Goal: Information Seeking & Learning: Learn about a topic

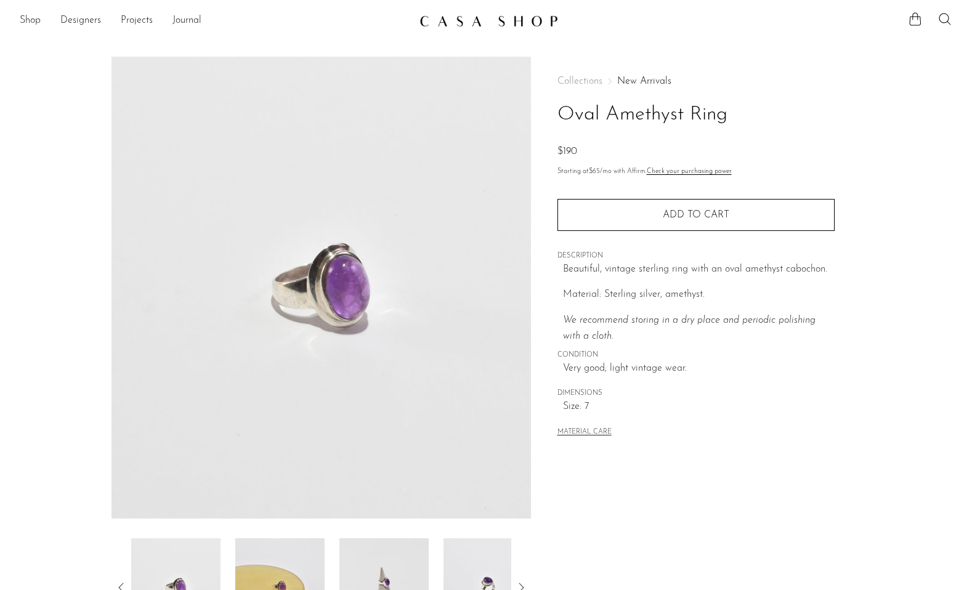
scroll to position [57, 0]
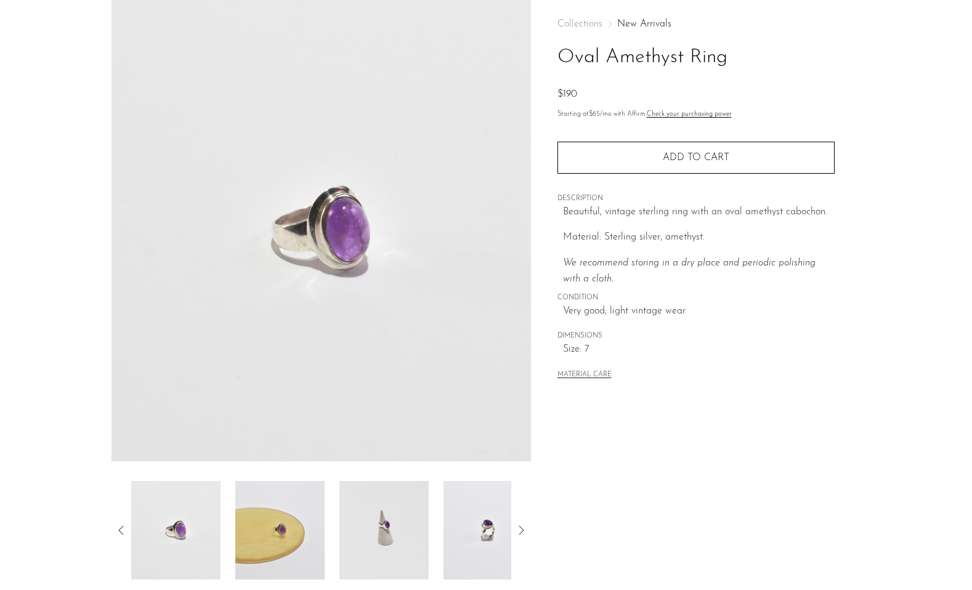
click at [173, 537] on img at bounding box center [175, 530] width 89 height 99
click at [275, 525] on img at bounding box center [279, 530] width 89 height 99
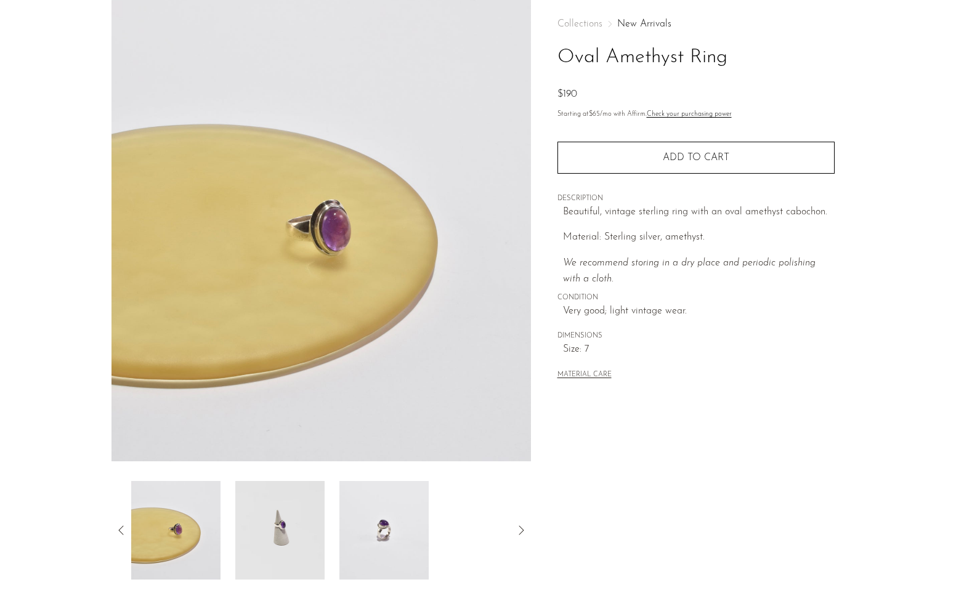
click at [273, 523] on img at bounding box center [279, 530] width 89 height 99
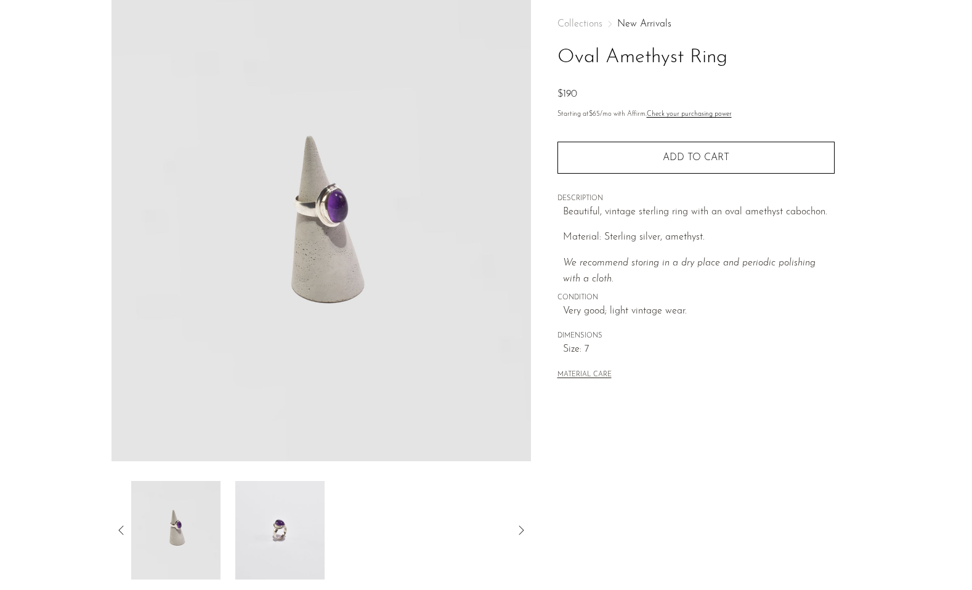
click at [274, 522] on img at bounding box center [279, 530] width 89 height 99
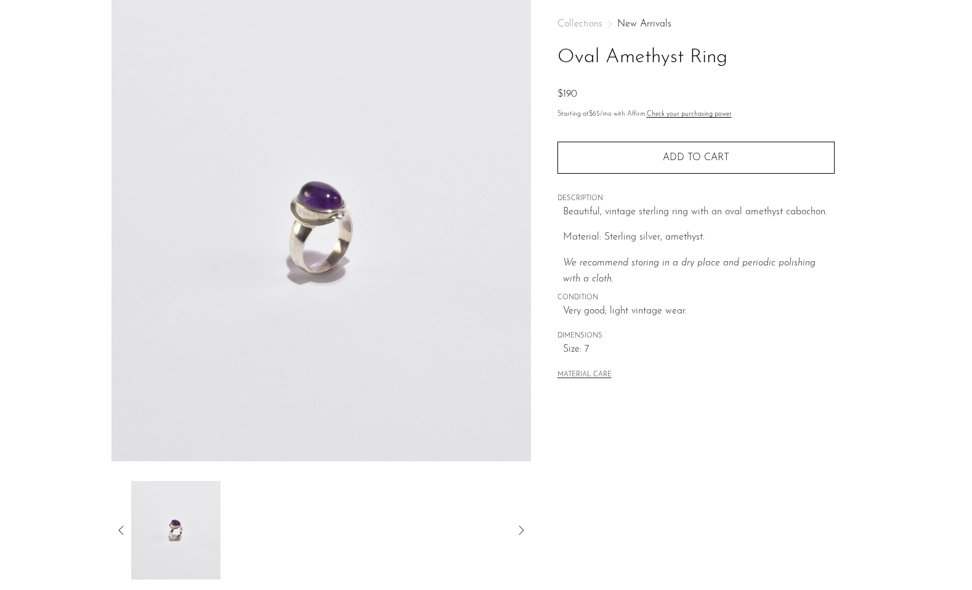
click at [120, 531] on icon at bounding box center [121, 530] width 15 height 15
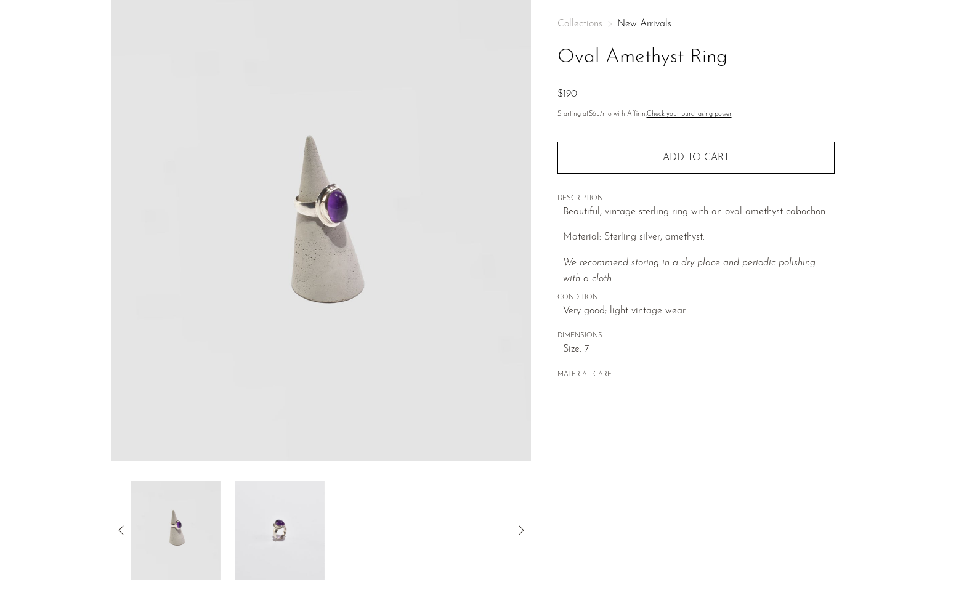
click at [120, 531] on icon at bounding box center [121, 530] width 15 height 15
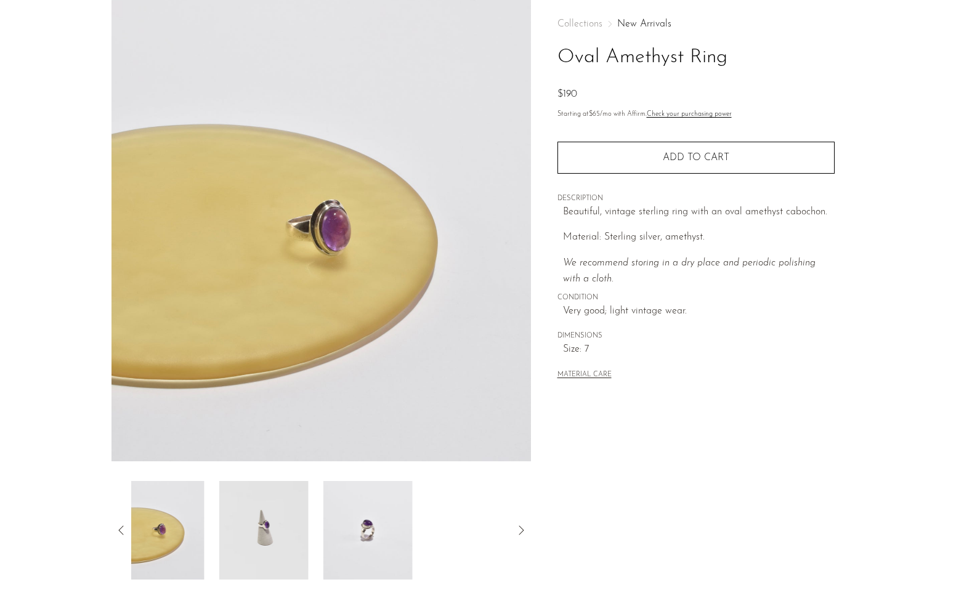
click at [120, 531] on icon at bounding box center [121, 530] width 15 height 15
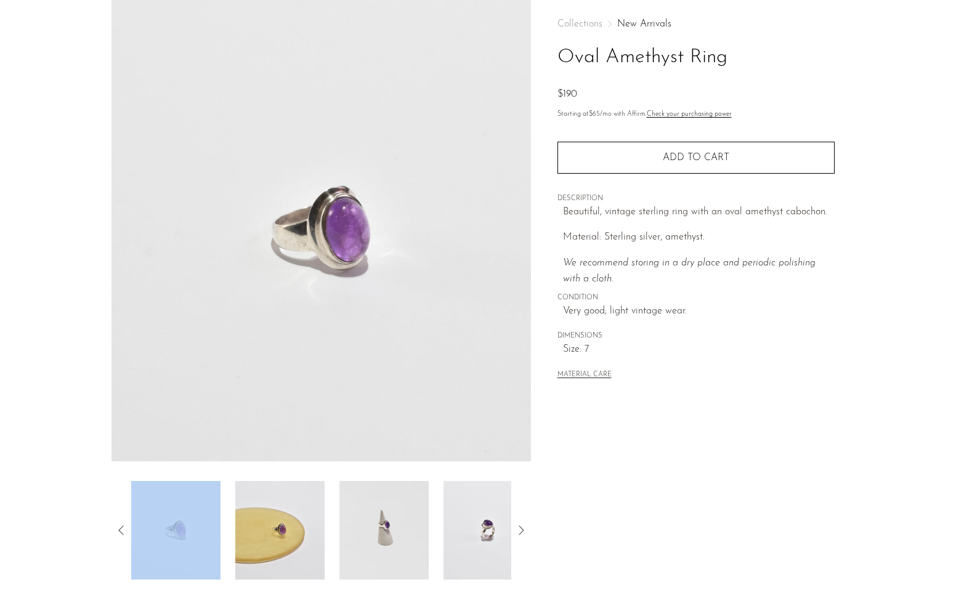
click at [202, 524] on img at bounding box center [175, 530] width 89 height 99
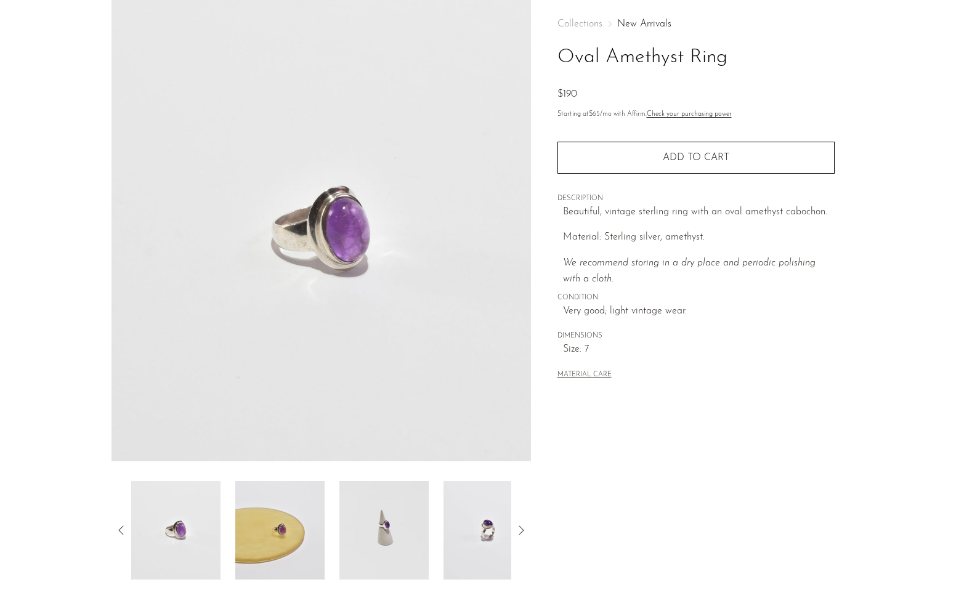
click at [832, 273] on p "We recommend storing in a dry place and periodic polishing with a cloth." at bounding box center [699, 271] width 272 height 31
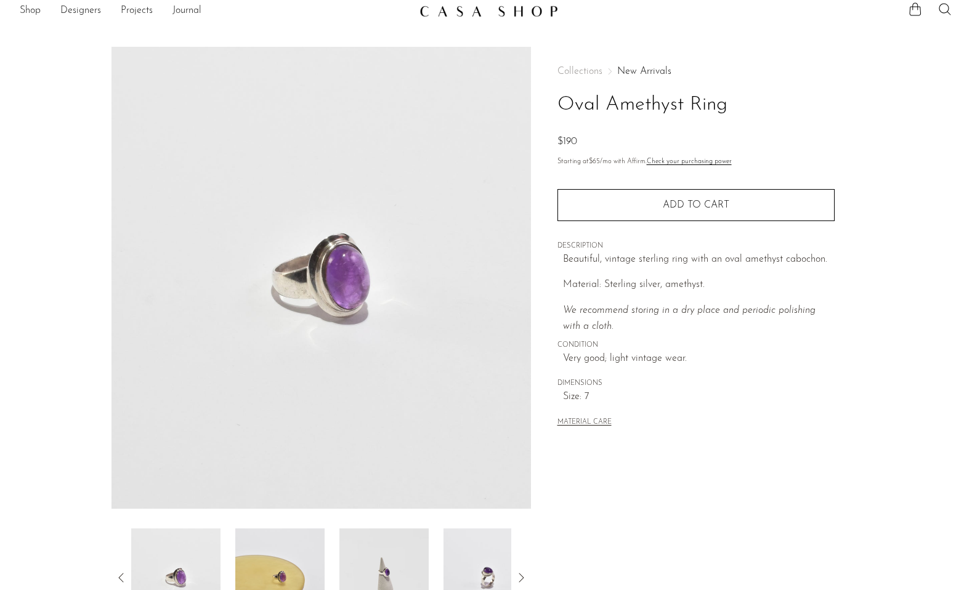
scroll to position [9, 0]
